Goal: Task Accomplishment & Management: Use online tool/utility

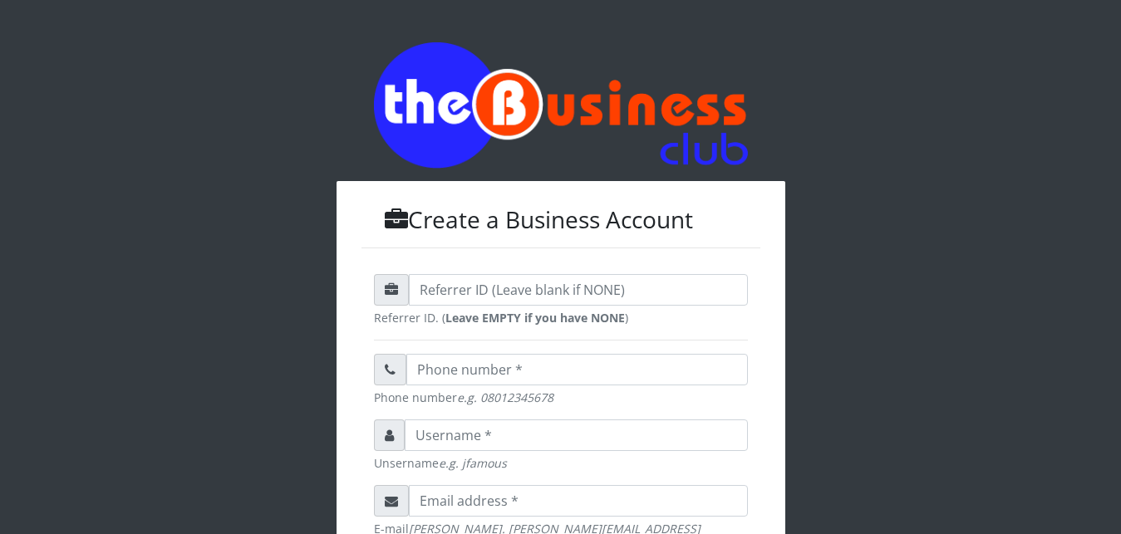
scroll to position [531, 0]
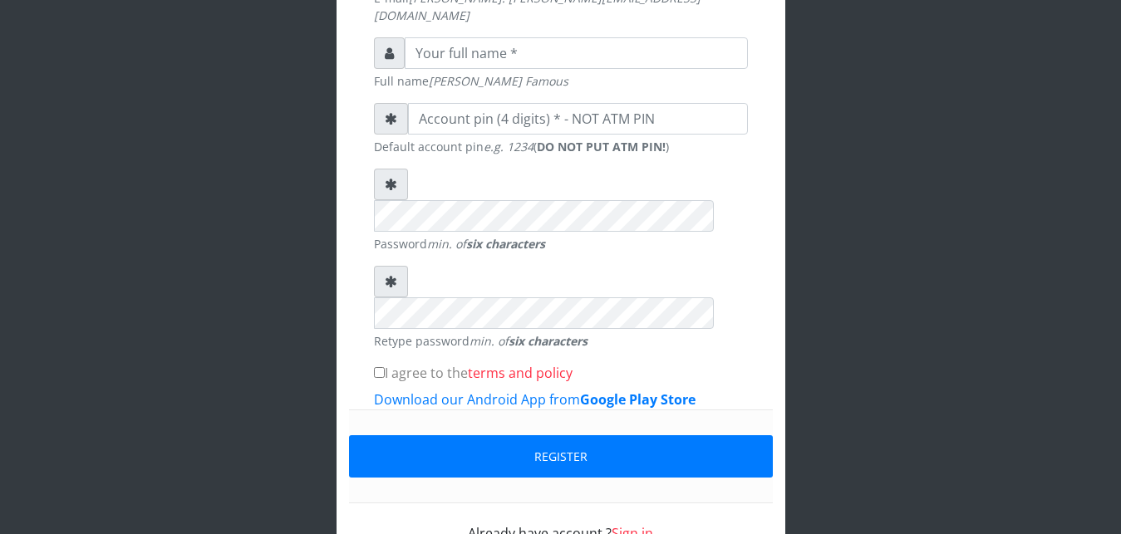
click at [638, 524] on link "Sign in" at bounding box center [632, 533] width 42 height 18
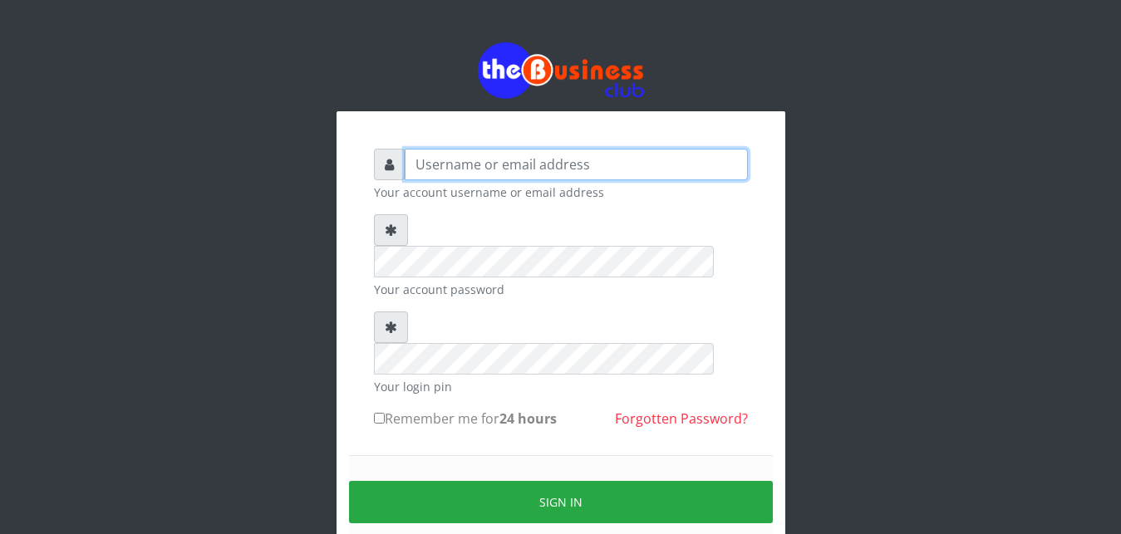
click at [554, 168] on input "text" at bounding box center [576, 165] width 343 height 32
type input "Ifytex"
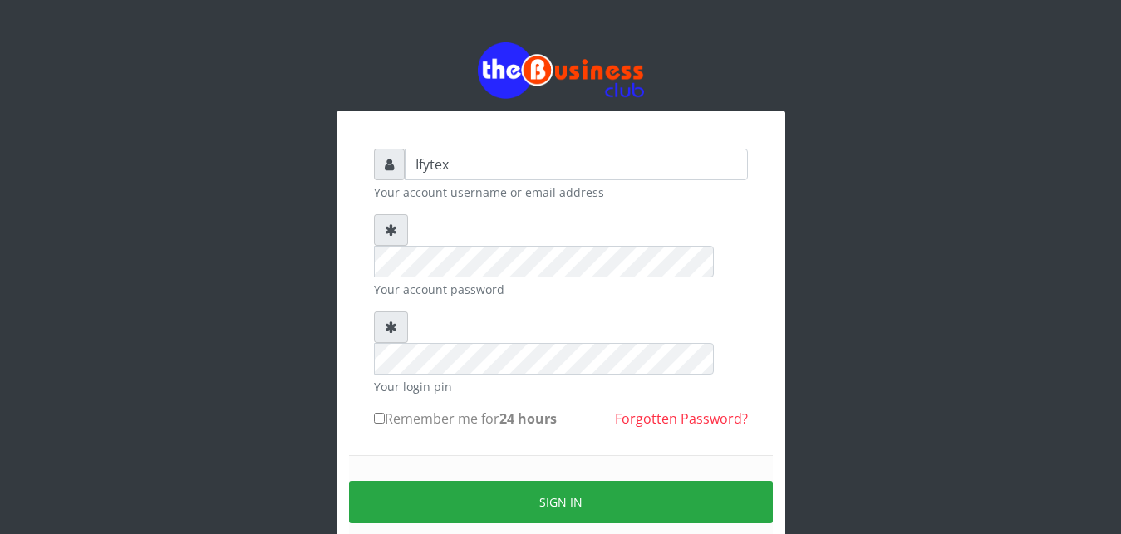
click at [877, 141] on div "Ifytex Your account username or email address Your account password Your login …" at bounding box center [560, 330] width 947 height 660
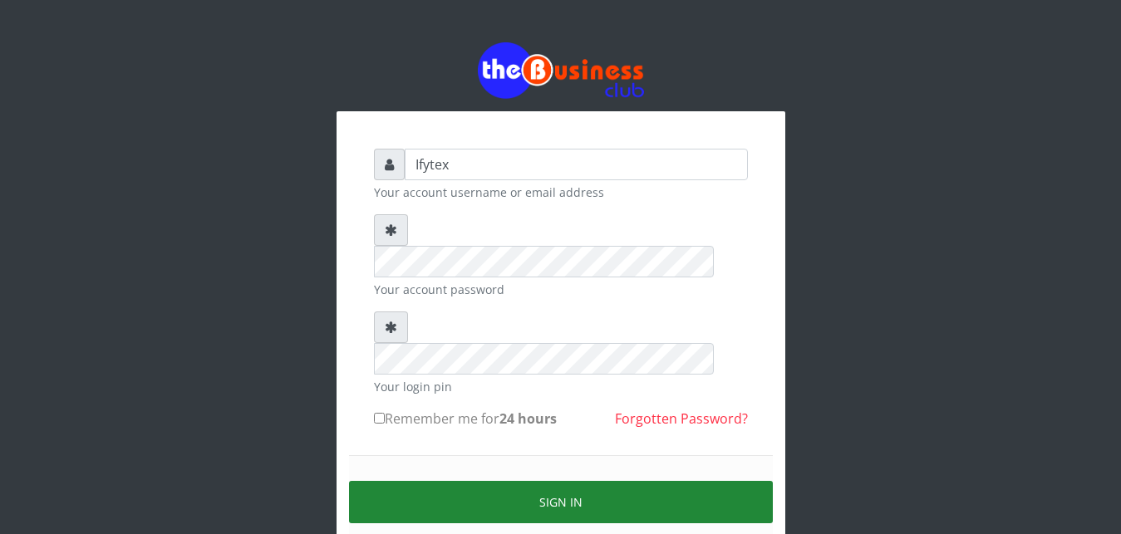
click at [484, 481] on button "Sign in" at bounding box center [561, 502] width 424 height 42
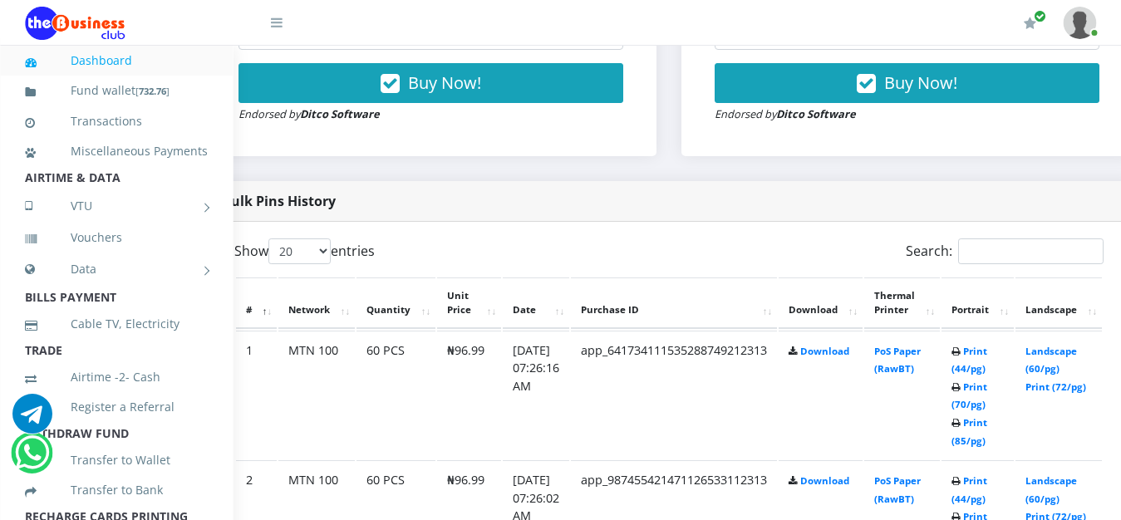
scroll to position [720, 53]
click at [1053, 380] on link "Print (72/pg)" at bounding box center [1054, 386] width 61 height 12
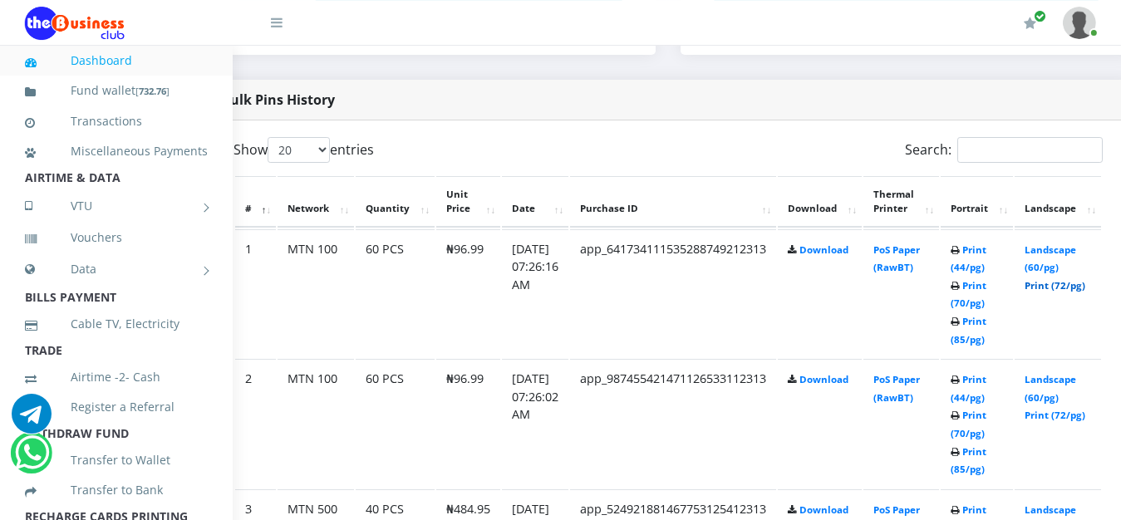
scroll to position [847, 53]
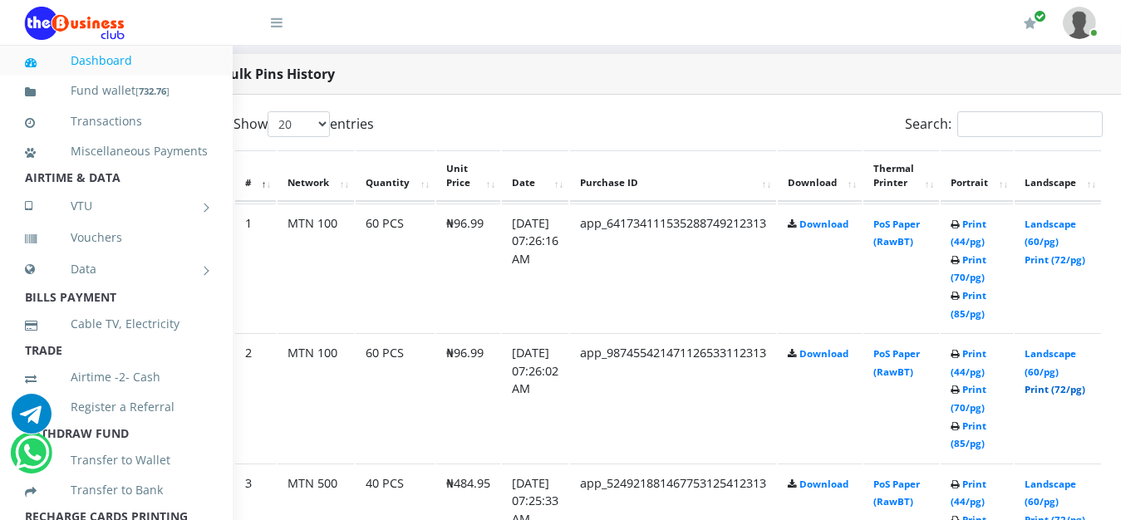
click at [1077, 383] on link "Print (72/pg)" at bounding box center [1054, 389] width 61 height 12
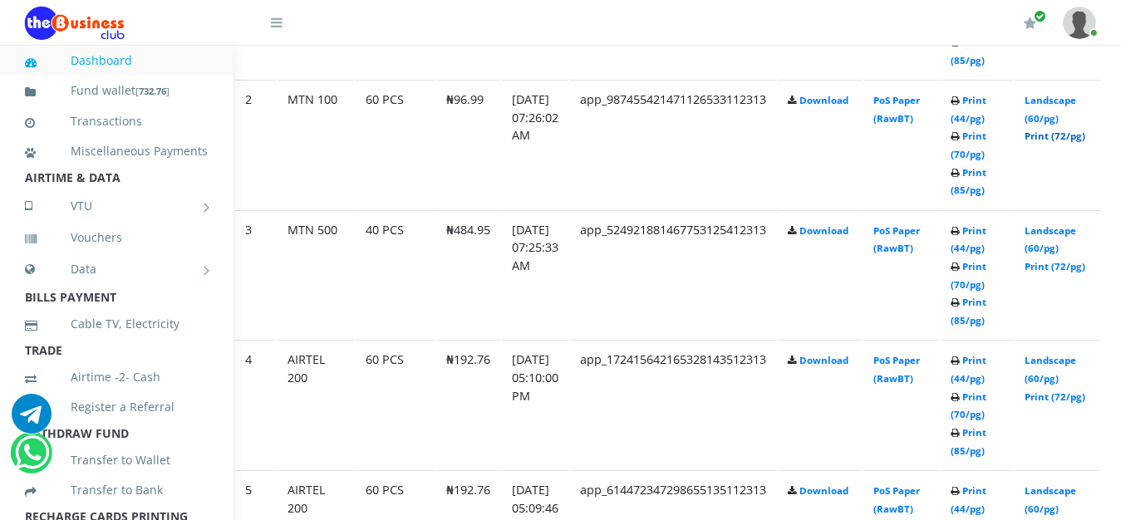
scroll to position [1102, 53]
click at [1053, 259] on link "Print (72/pg)" at bounding box center [1054, 265] width 61 height 12
click at [986, 295] on link "Print (85/pg)" at bounding box center [968, 310] width 36 height 31
